Goal: Task Accomplishment & Management: Use online tool/utility

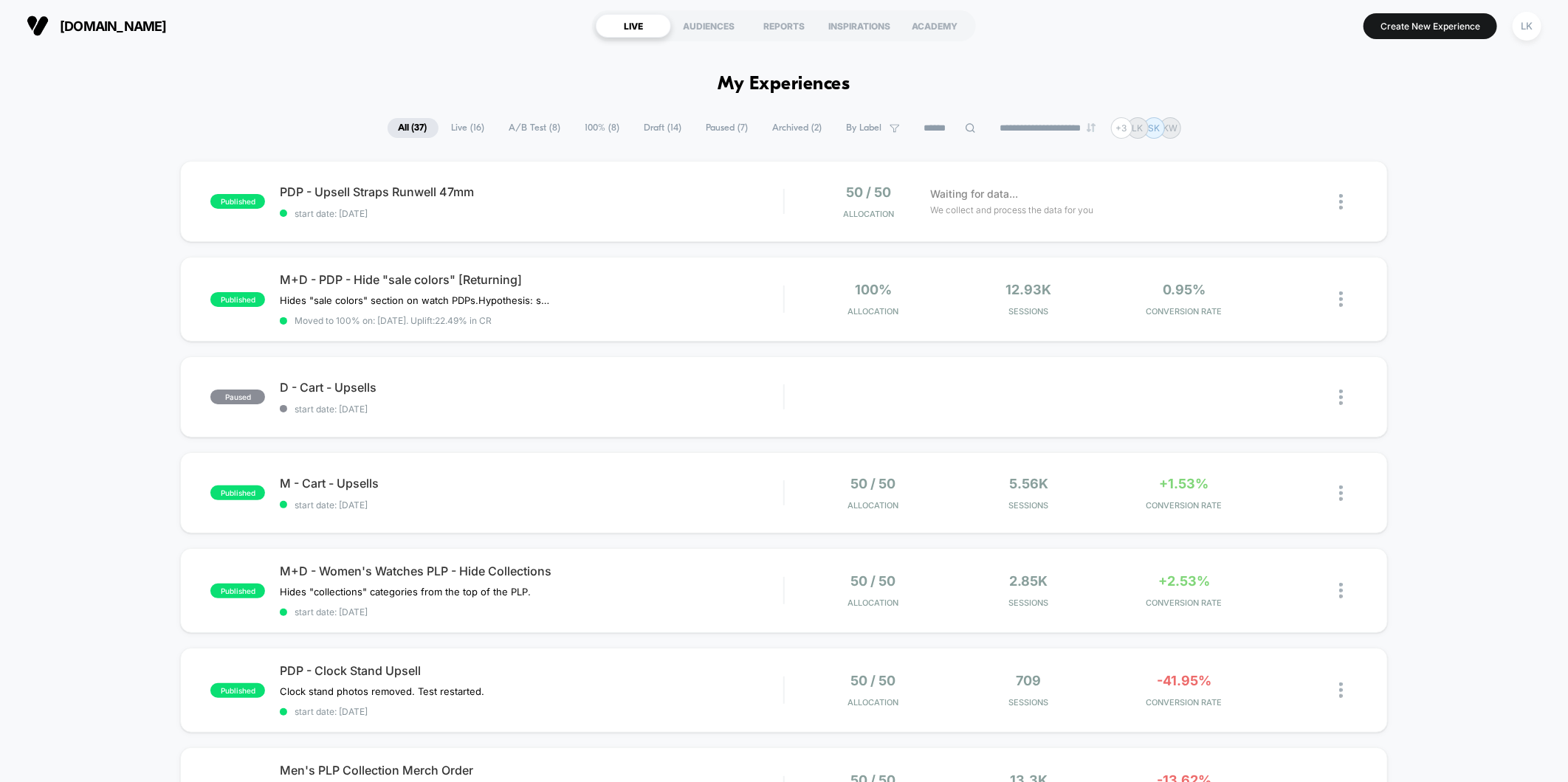
click at [655, 131] on span "Draft ( 14 )" at bounding box center [663, 127] width 59 height 20
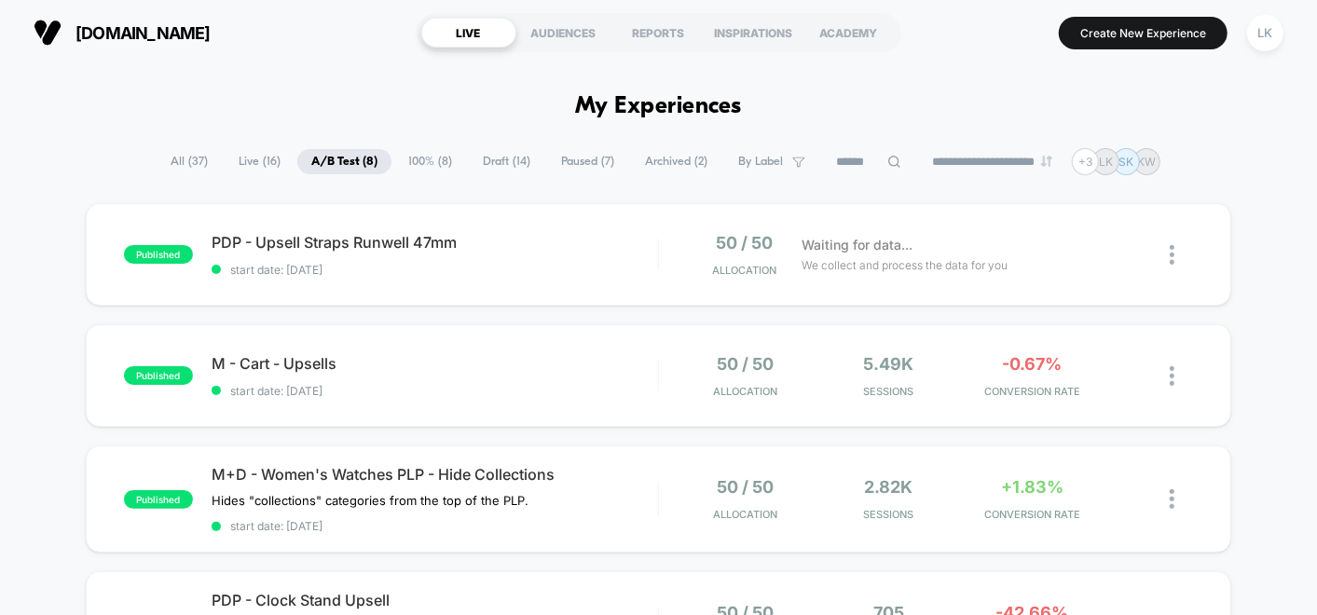
click at [577, 159] on span "Paused ( 7 )" at bounding box center [587, 161] width 81 height 25
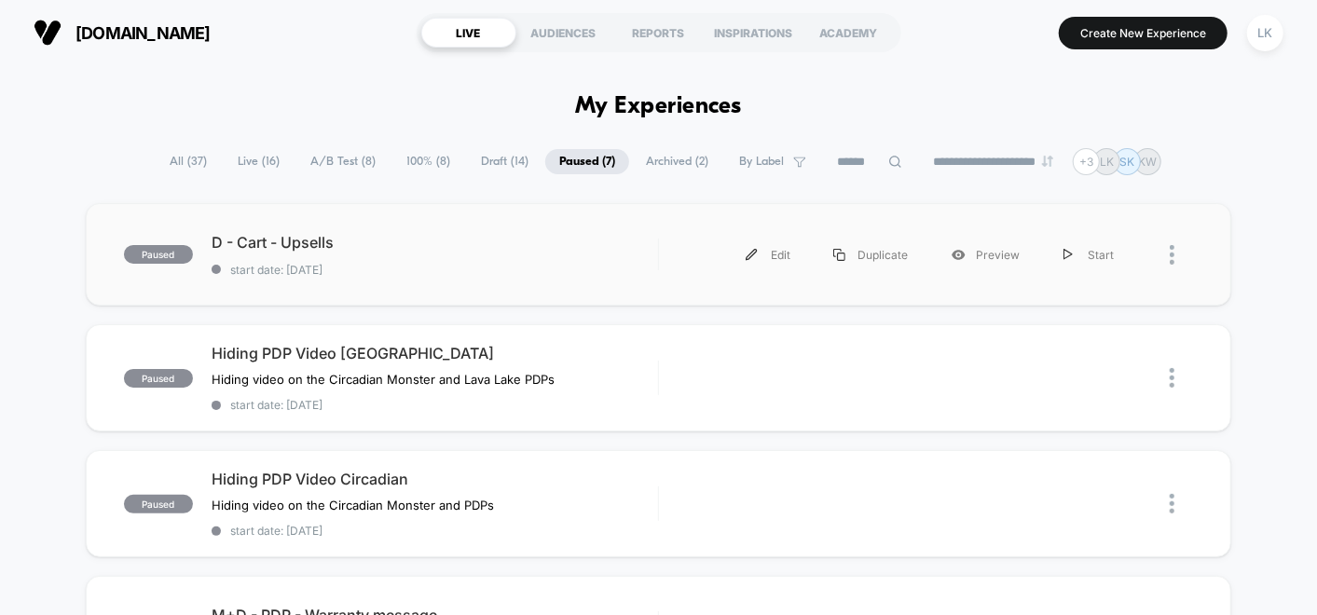
click at [1180, 253] on div at bounding box center [1181, 255] width 23 height 42
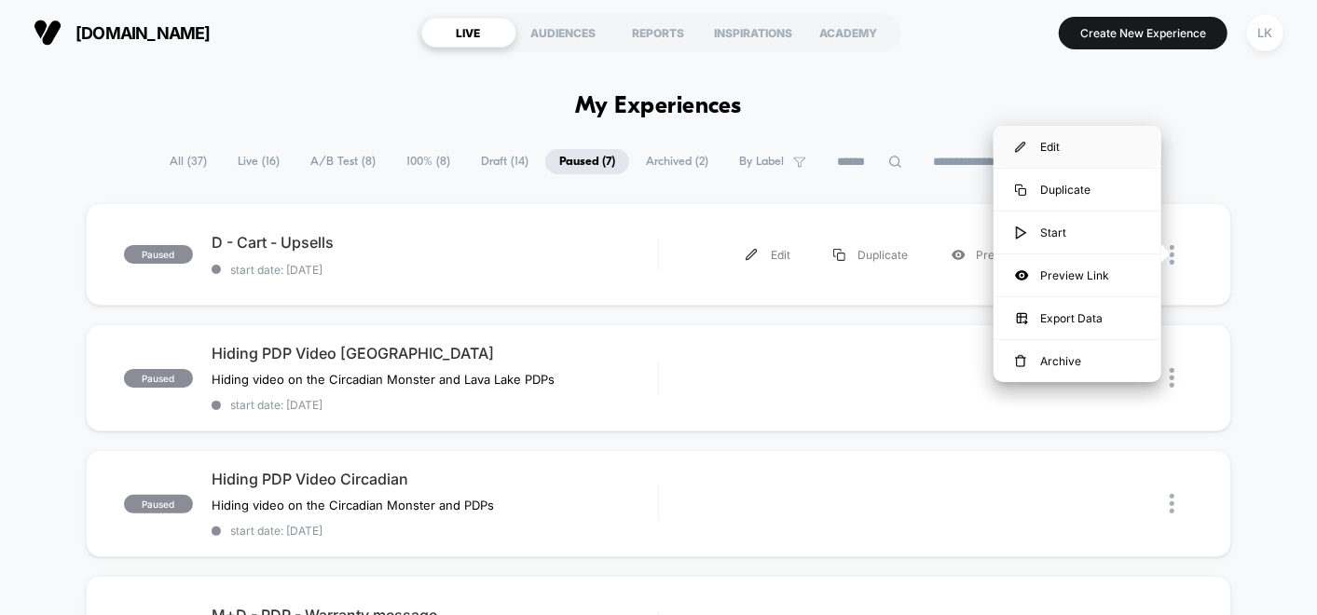
click at [1057, 154] on div "Edit" at bounding box center [1078, 147] width 168 height 42
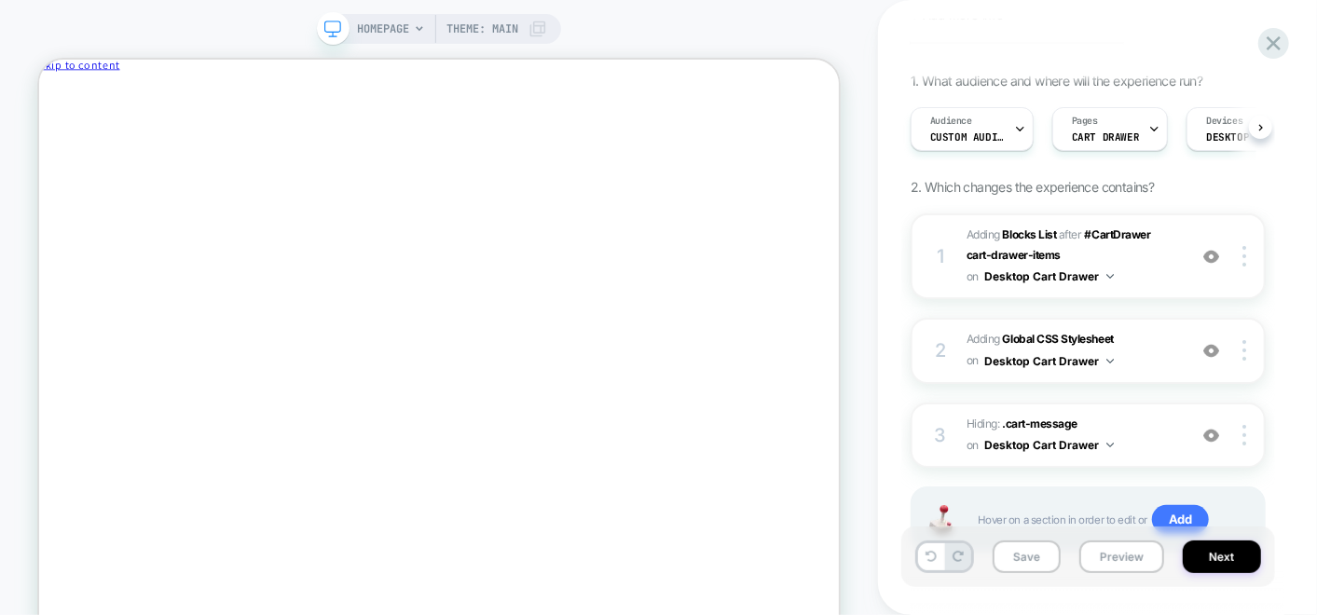
scroll to position [185, 0]
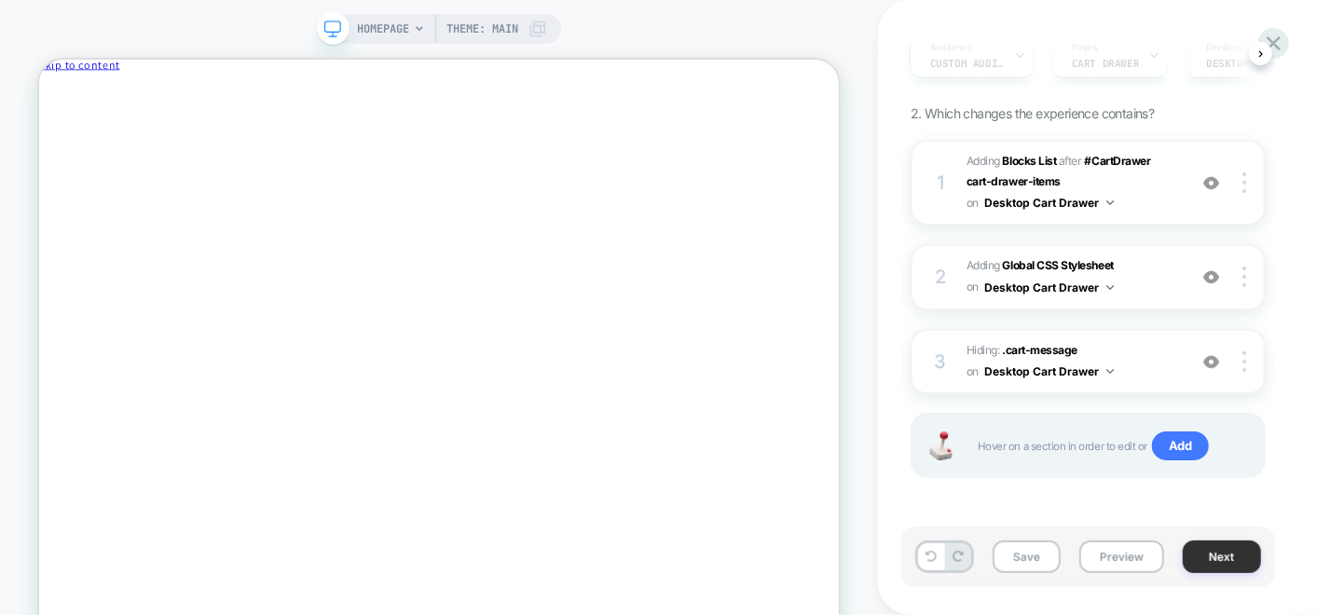
click at [1234, 552] on button "Next" at bounding box center [1222, 557] width 78 height 33
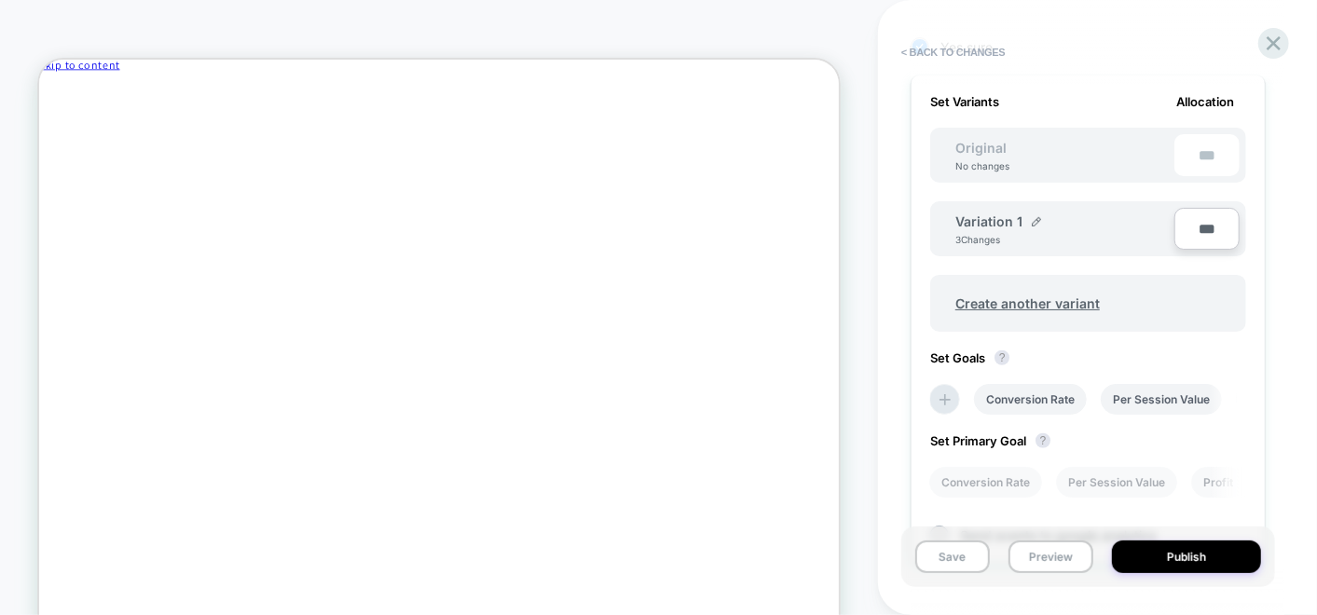
scroll to position [724, 0]
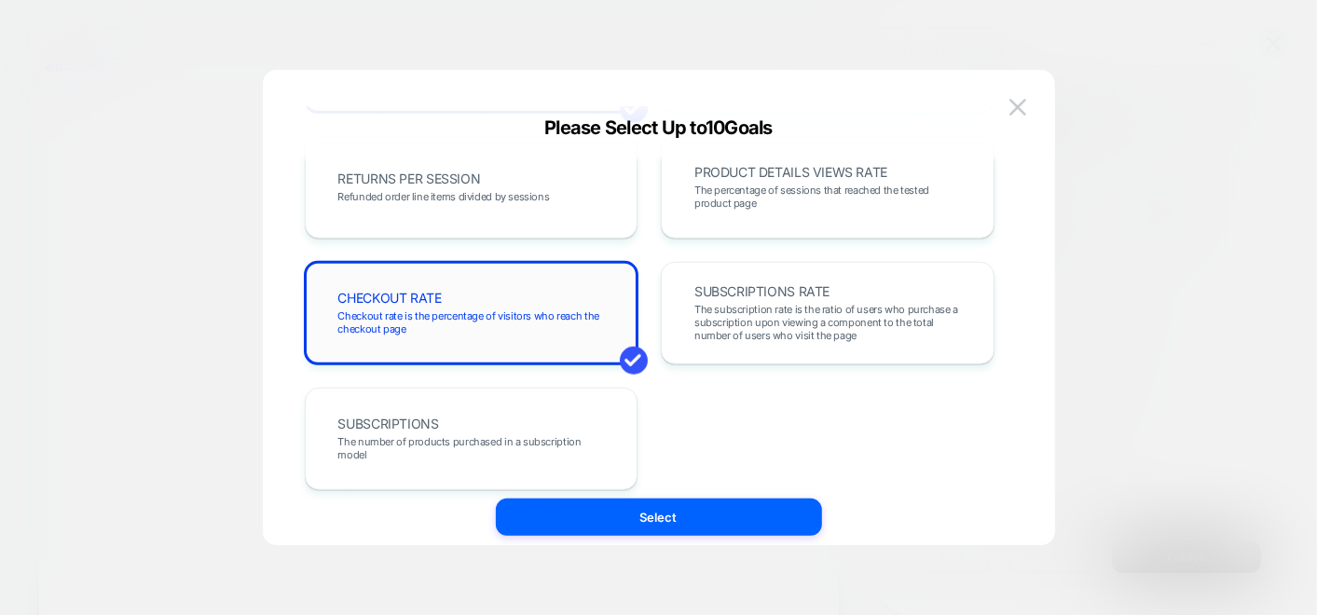
scroll to position [675, 0]
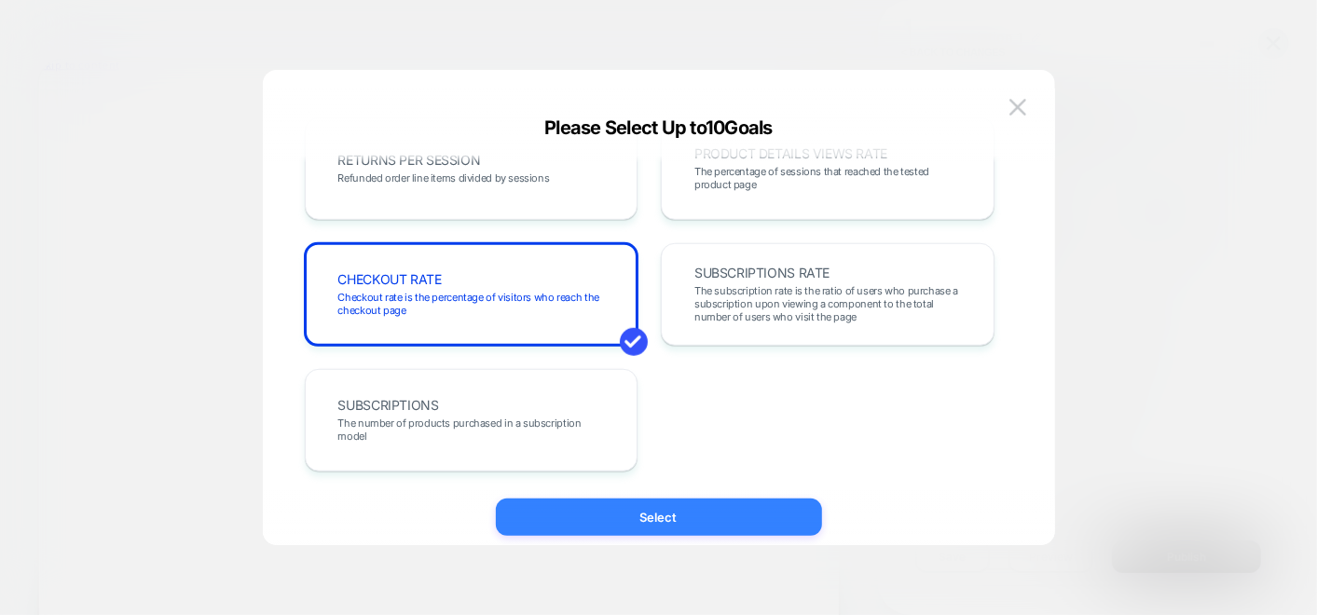
drag, startPoint x: 679, startPoint y: 524, endPoint x: 905, endPoint y: 571, distance: 231.4
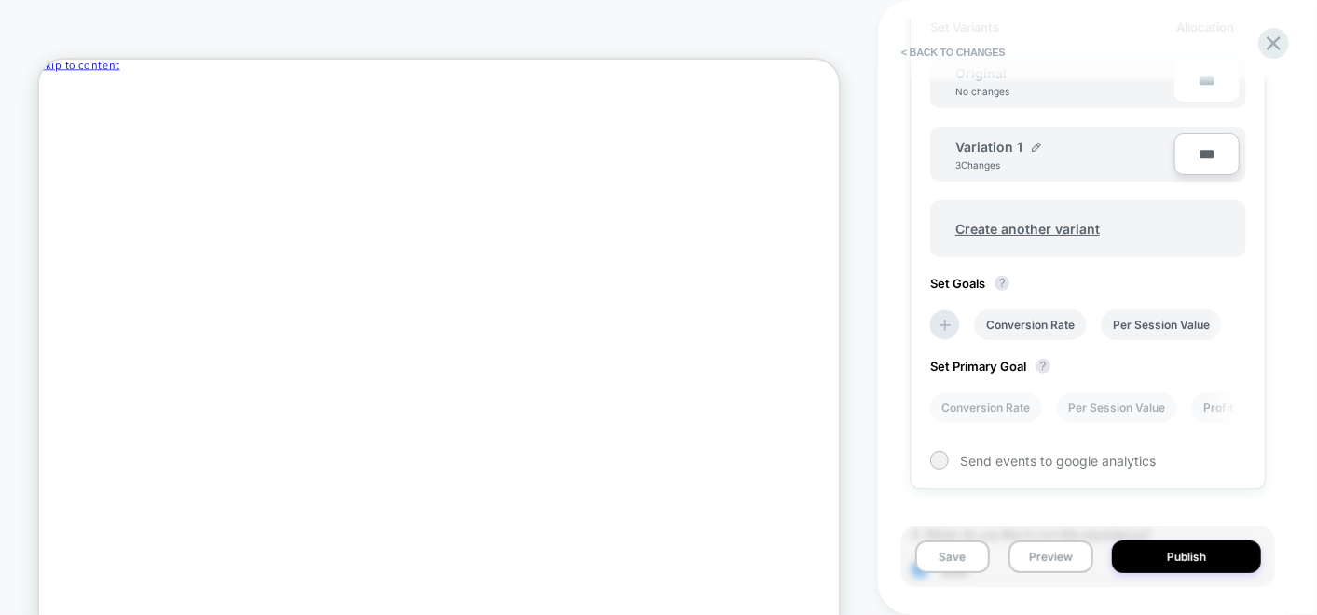
scroll to position [319, 0]
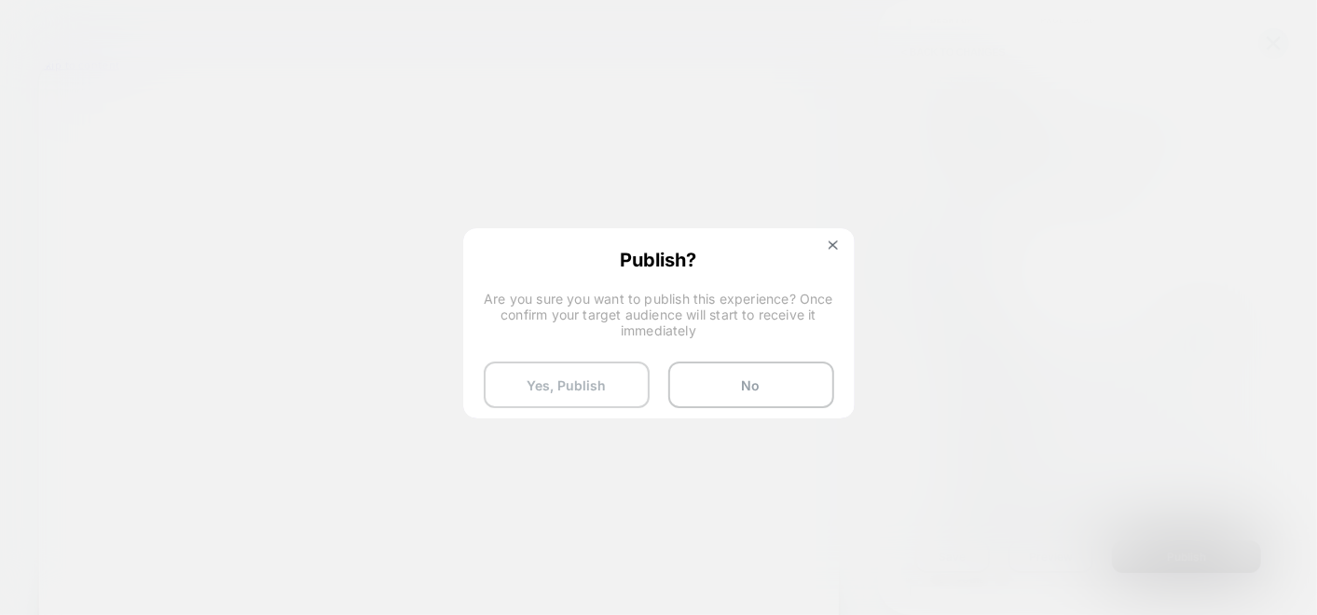
click at [604, 393] on button "Yes, Publish" at bounding box center [567, 385] width 166 height 47
